Goal: Information Seeking & Learning: Learn about a topic

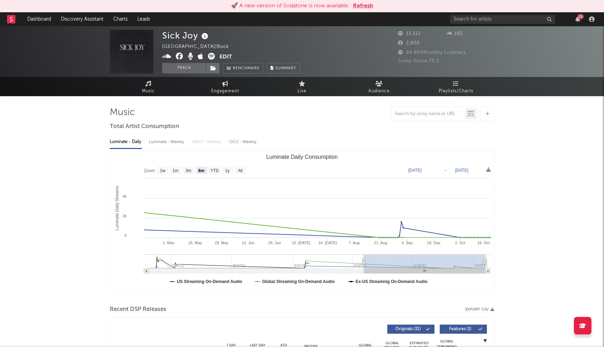
select select "6m"
click at [357, 5] on button "Refresh" at bounding box center [363, 6] width 20 height 8
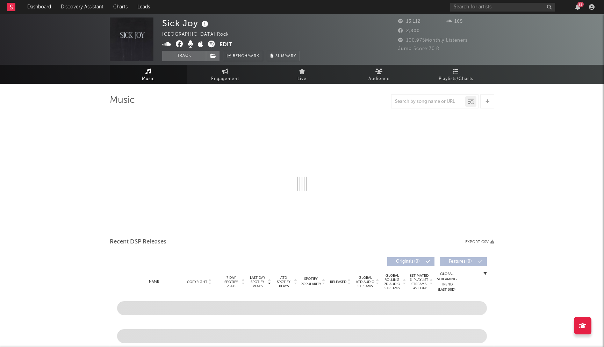
select select "6m"
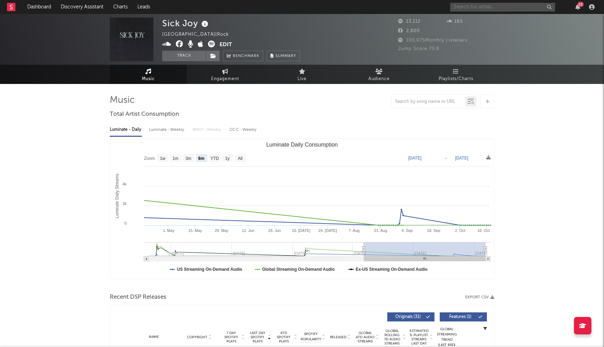
click at [469, 6] on input "text" at bounding box center [502, 7] width 105 height 9
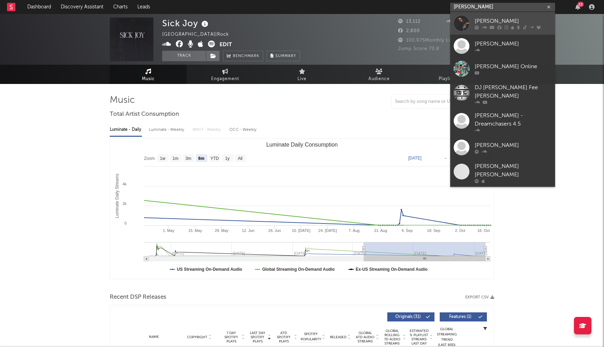
type input "[PERSON_NAME]"
click at [494, 22] on div "[PERSON_NAME]" at bounding box center [513, 21] width 77 height 8
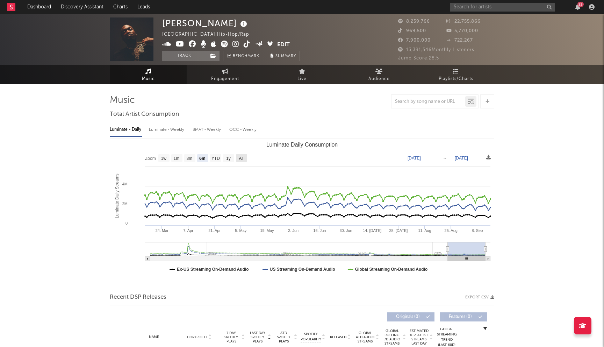
click at [242, 157] on text "All" at bounding box center [241, 158] width 5 height 5
select select "All"
type input "[DATE]"
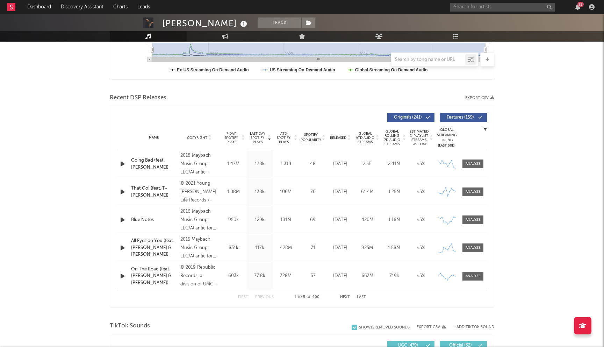
scroll to position [224, 0]
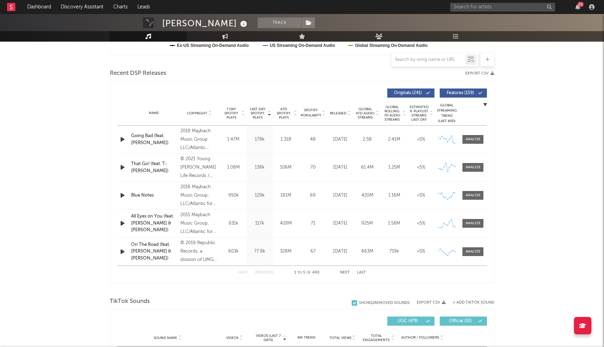
click at [345, 274] on button "Next" at bounding box center [345, 273] width 10 height 4
click at [342, 271] on button "Next" at bounding box center [345, 273] width 10 height 4
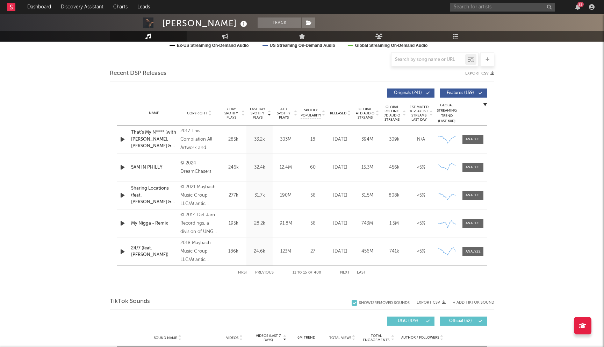
click at [342, 271] on button "Next" at bounding box center [345, 273] width 10 height 4
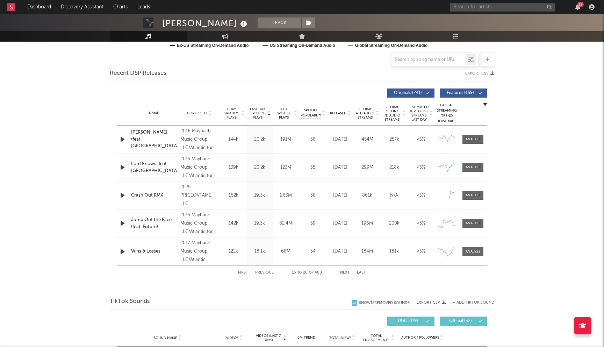
click at [342, 271] on button "Next" at bounding box center [345, 273] width 10 height 4
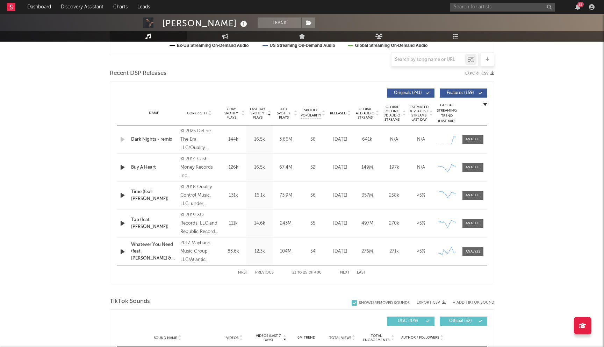
click at [342, 271] on button "Next" at bounding box center [345, 273] width 10 height 4
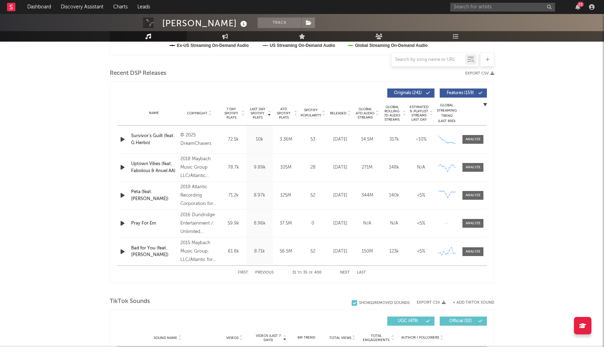
click at [243, 274] on button "First" at bounding box center [243, 273] width 10 height 4
click at [351, 272] on div "First Previous 1 to 5 of 400 Next Last" at bounding box center [302, 273] width 128 height 14
click at [344, 271] on button "Next" at bounding box center [345, 273] width 10 height 4
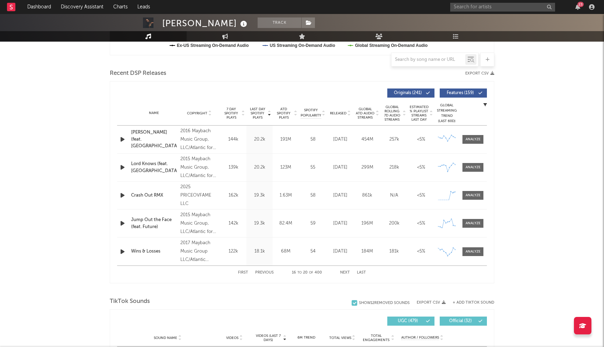
click at [344, 271] on button "Next" at bounding box center [345, 273] width 10 height 4
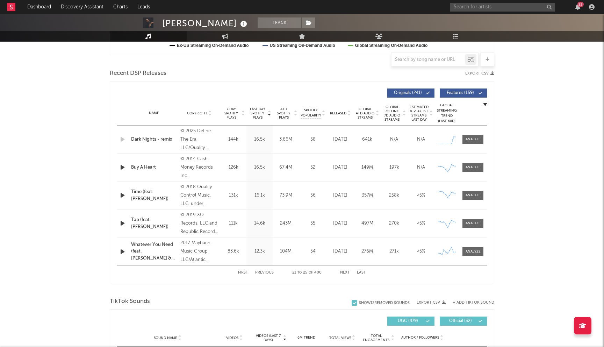
click at [344, 271] on button "Next" at bounding box center [345, 273] width 10 height 4
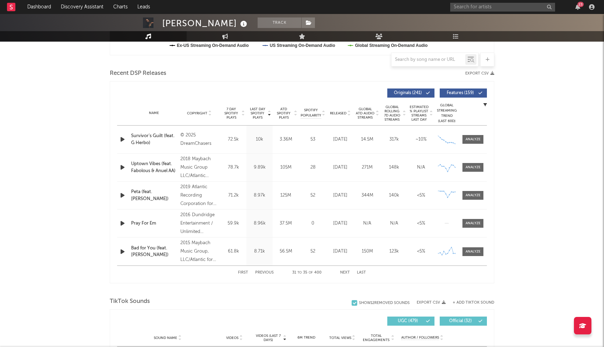
click at [344, 271] on button "Next" at bounding box center [345, 273] width 10 height 4
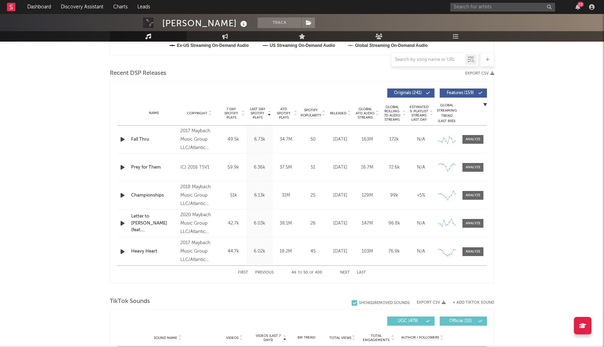
click at [344, 271] on button "Next" at bounding box center [345, 273] width 10 height 4
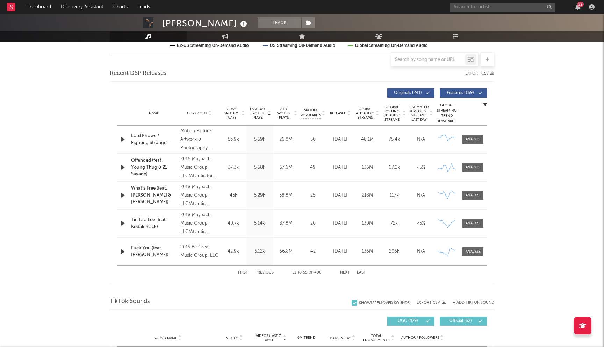
click at [344, 271] on button "Next" at bounding box center [345, 273] width 10 height 4
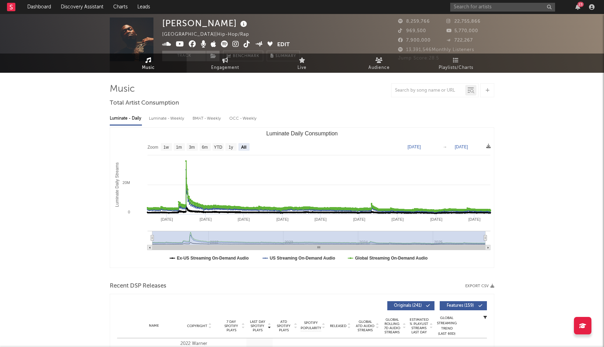
scroll to position [0, 0]
